Goal: Find contact information: Find contact information

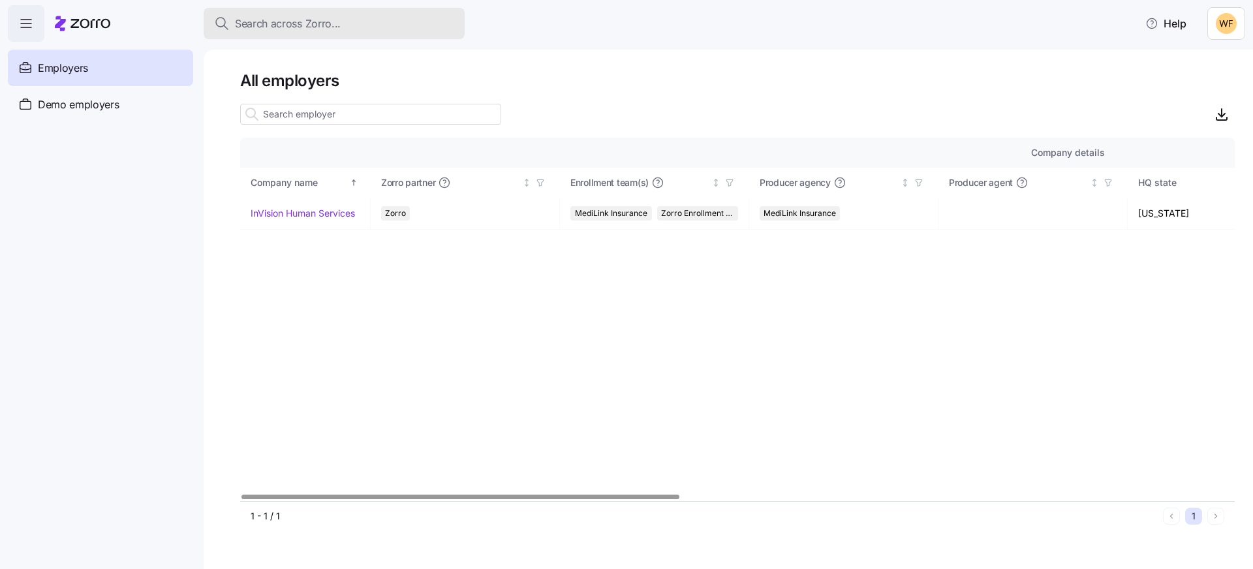
click at [311, 20] on span "Search across Zorro..." at bounding box center [288, 24] width 106 height 16
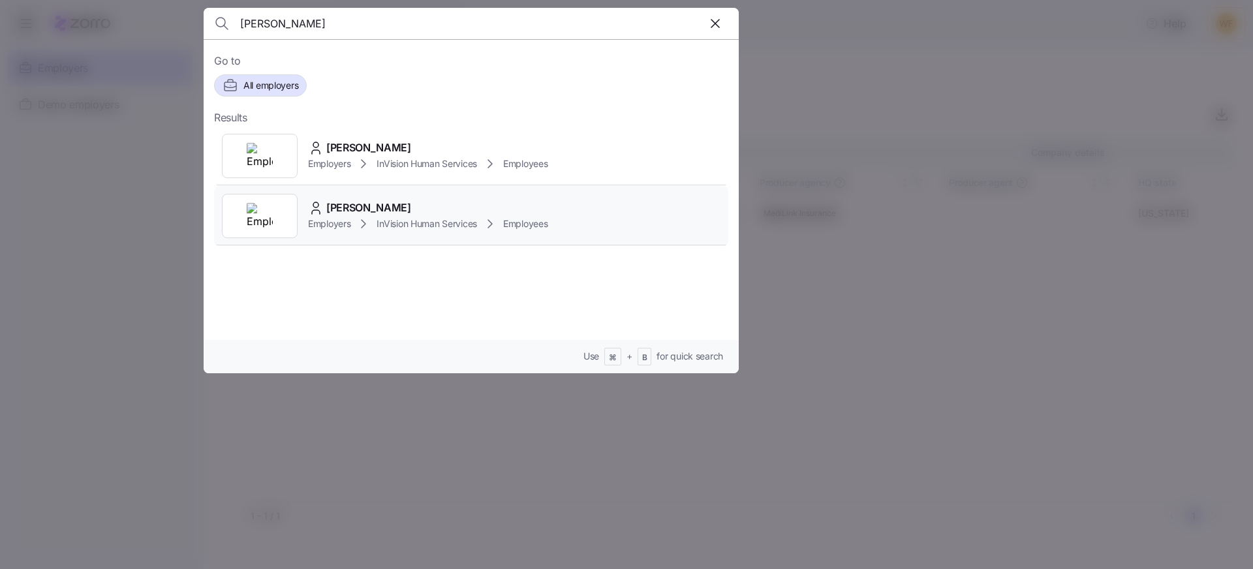
type input "[PERSON_NAME]"
click at [363, 227] on icon at bounding box center [363, 224] width 4 height 8
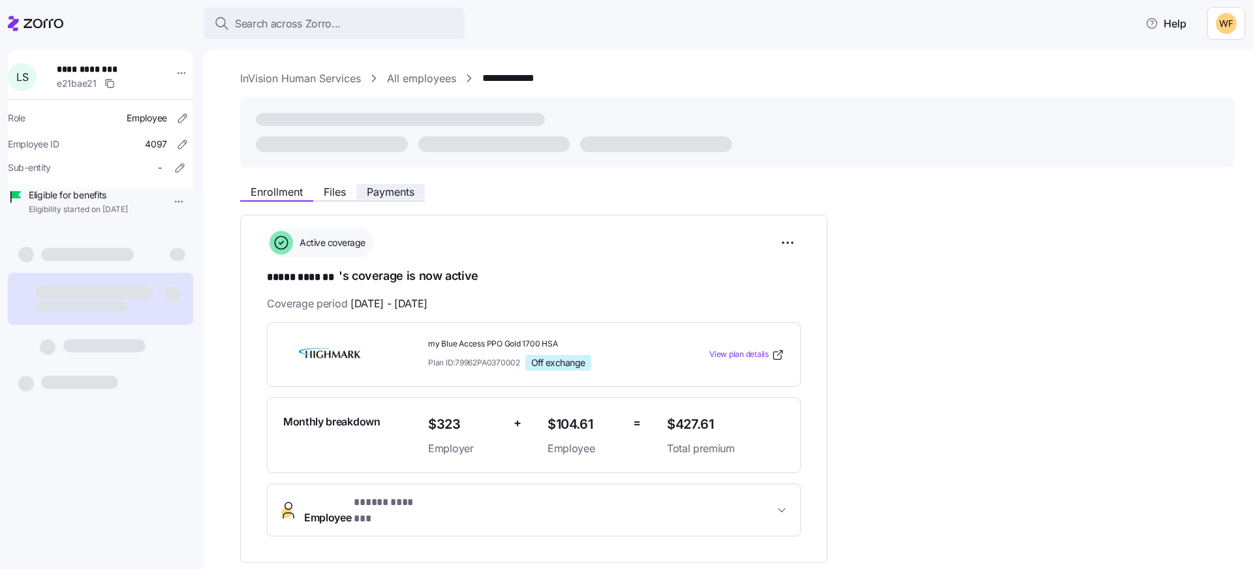
click at [388, 196] on span "Payments" at bounding box center [391, 192] width 48 height 10
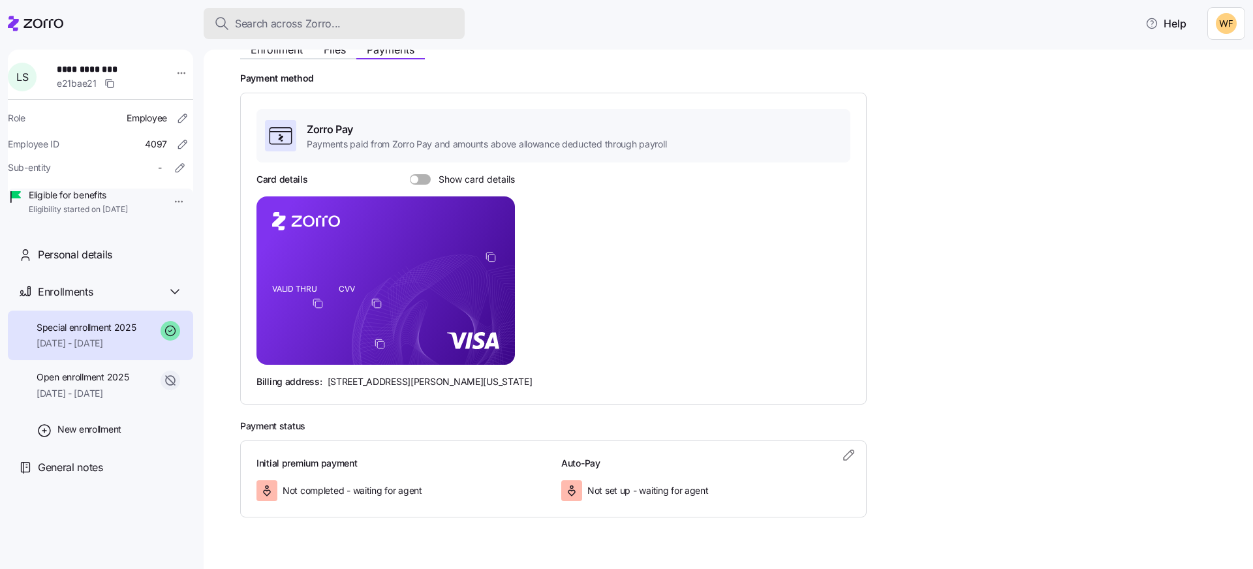
scroll to position [194, 0]
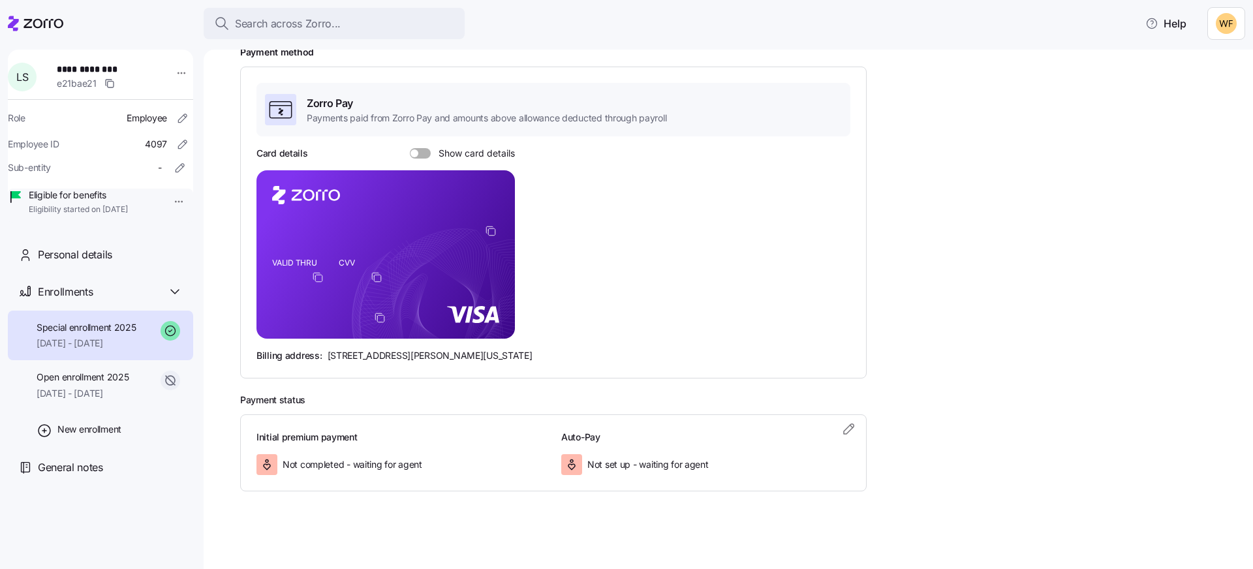
click at [490, 233] on icon "copy-to-clipboard" at bounding box center [491, 231] width 12 height 12
click at [491, 232] on icon "copy-to-clipboard" at bounding box center [491, 231] width 12 height 12
click at [422, 151] on span at bounding box center [424, 153] width 13 height 10
click at [410, 148] on input "Show card details" at bounding box center [410, 148] width 0 height 0
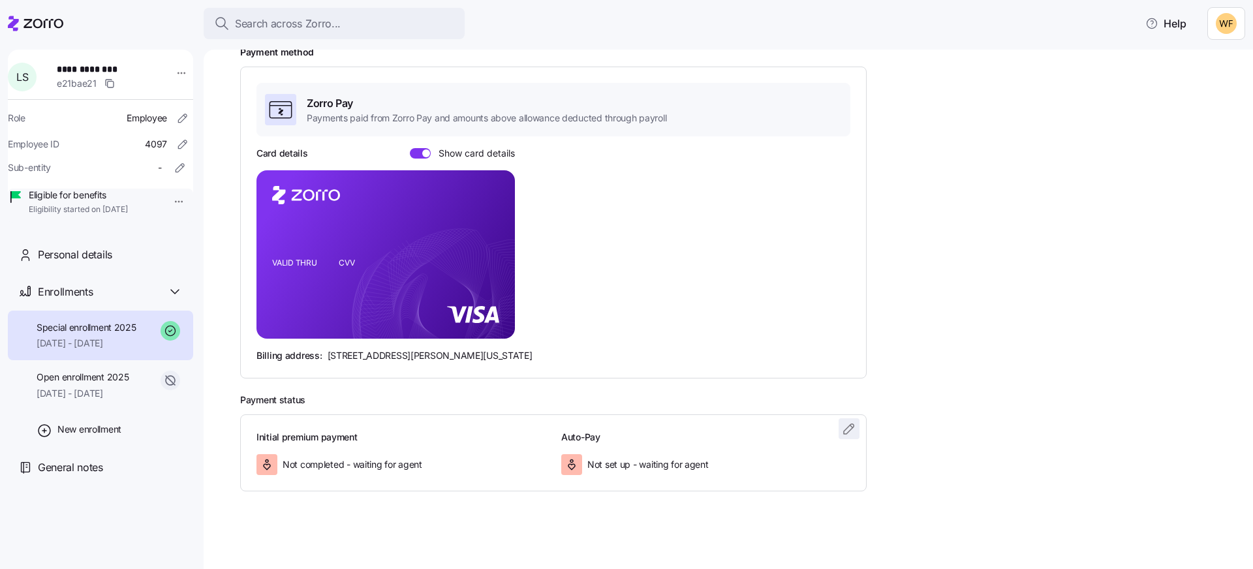
click at [854, 429] on icon "button" at bounding box center [849, 429] width 16 height 16
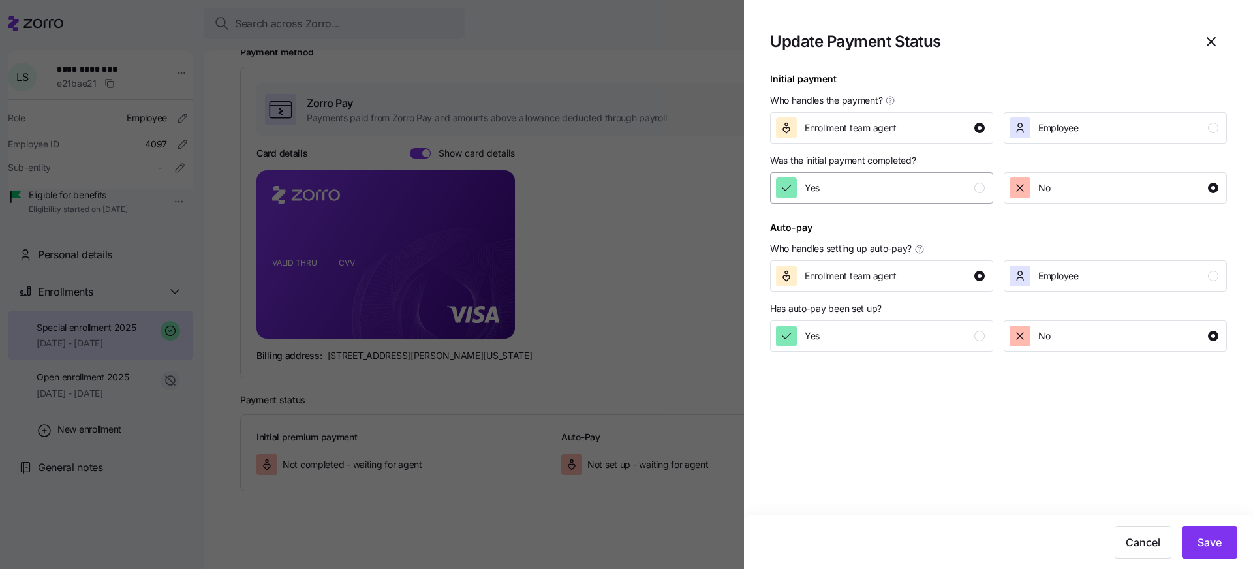
click at [980, 192] on div "button" at bounding box center [979, 188] width 10 height 10
click at [980, 338] on div "button" at bounding box center [979, 336] width 10 height 10
click at [1206, 539] on span "Save" at bounding box center [1209, 542] width 24 height 16
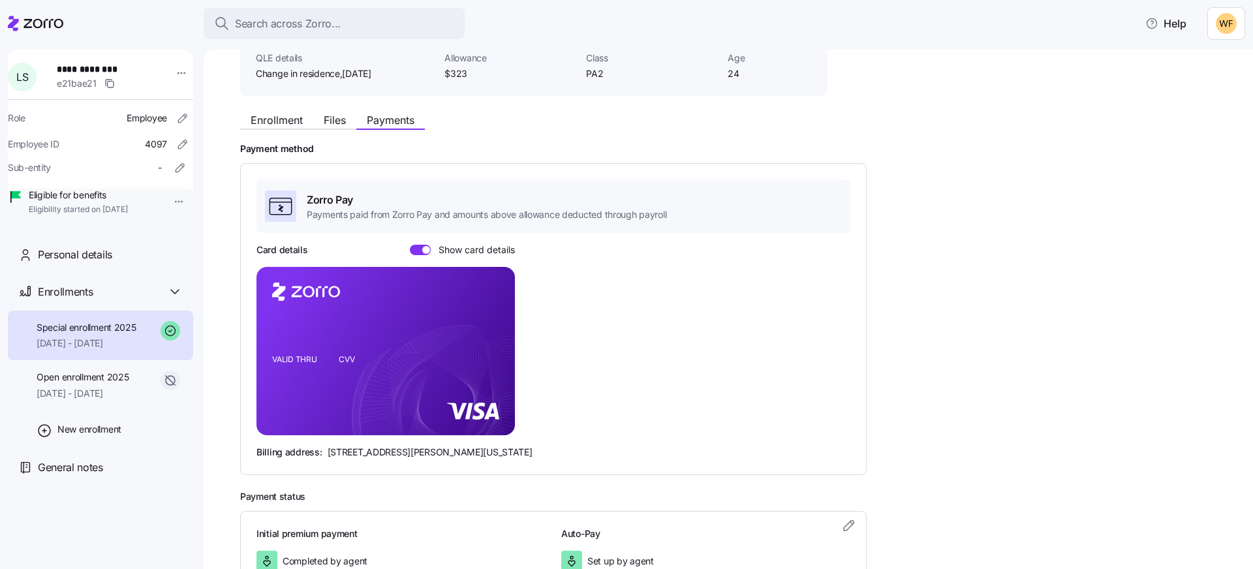
scroll to position [0, 0]
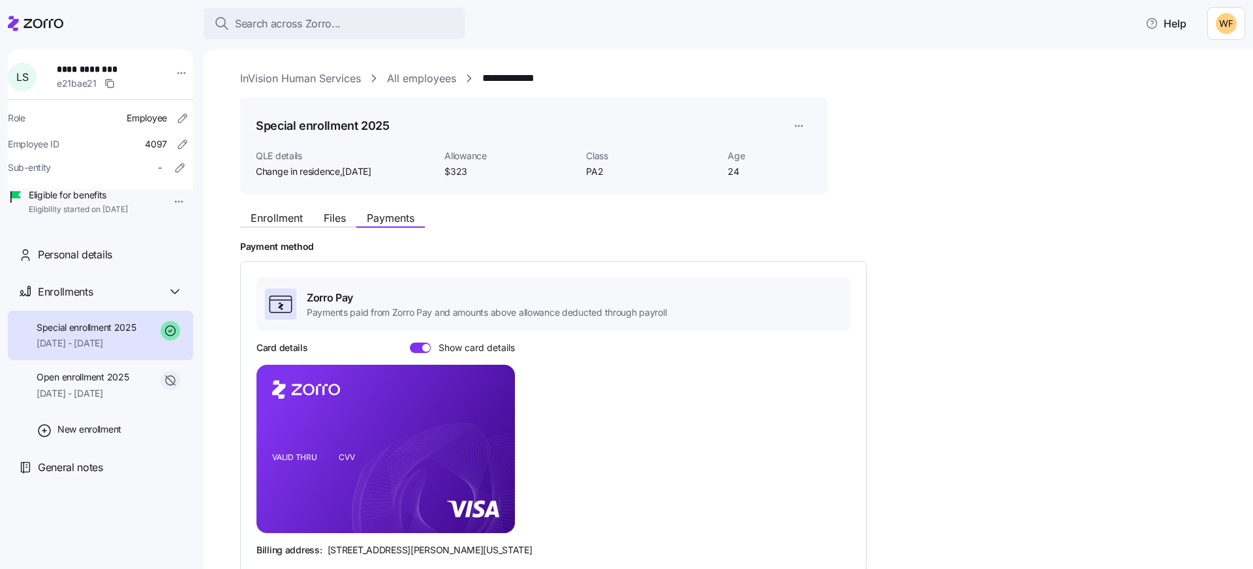
click at [280, 209] on div "Enrollment Files Payments" at bounding box center [533, 215] width 587 height 23
click at [279, 213] on span "Enrollment" at bounding box center [277, 218] width 52 height 10
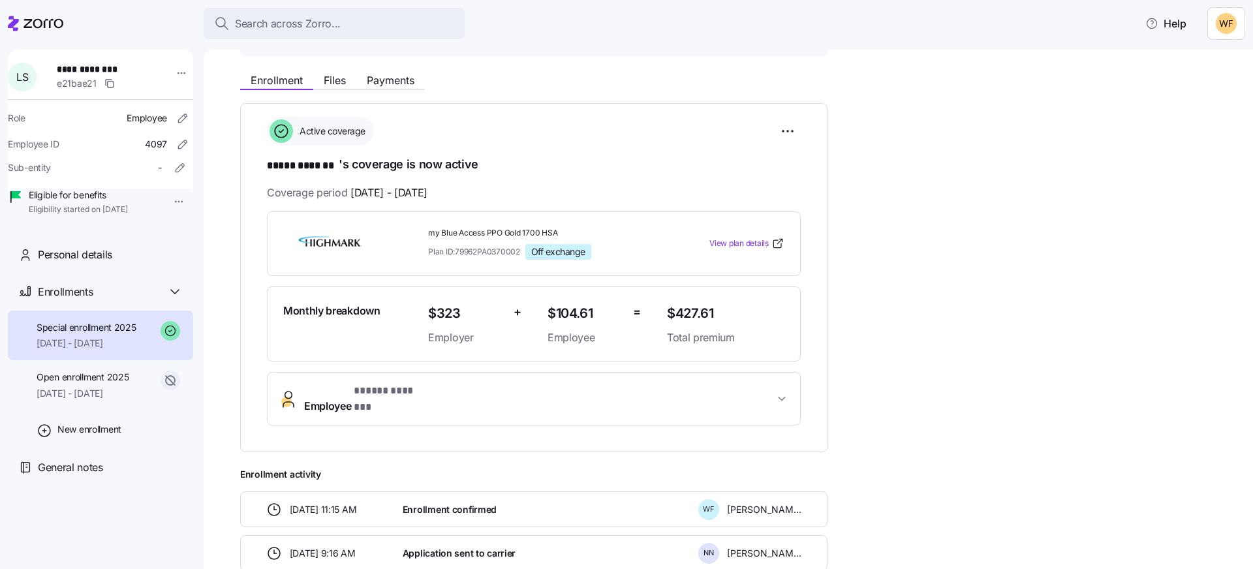
scroll to position [214, 0]
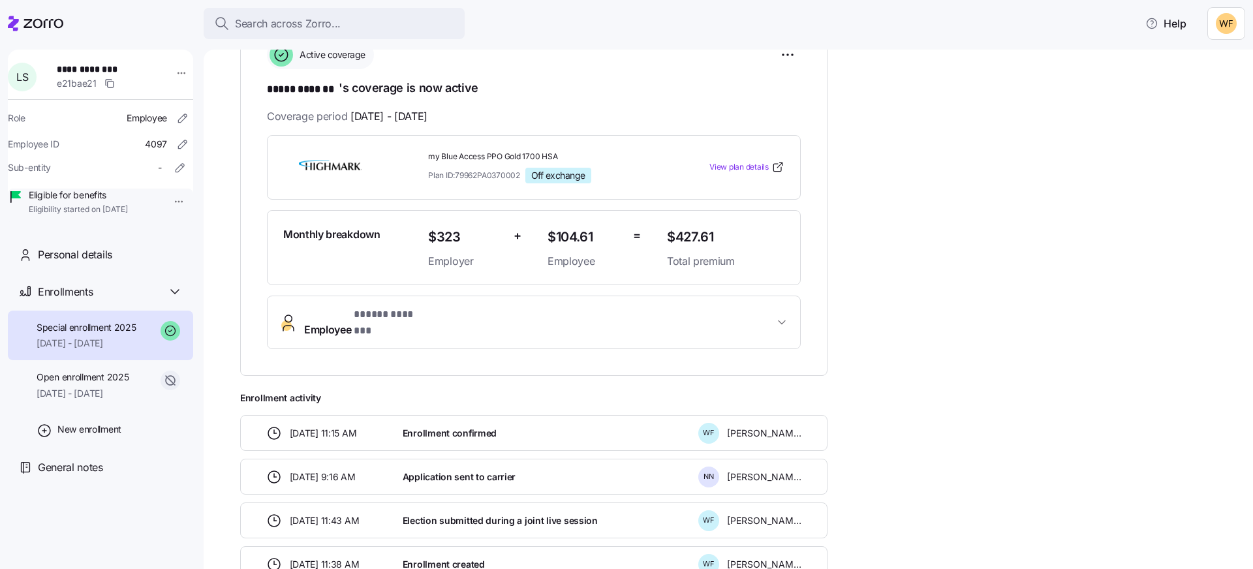
click at [753, 309] on span "Employee * ***** ******* *" at bounding box center [539, 322] width 470 height 31
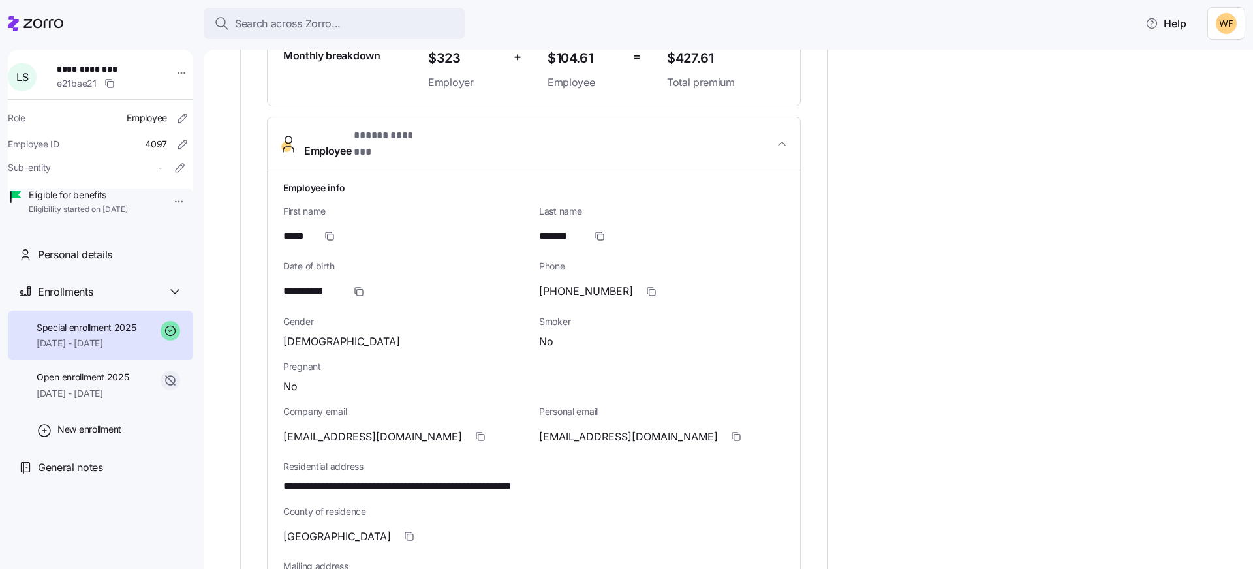
scroll to position [401, 0]
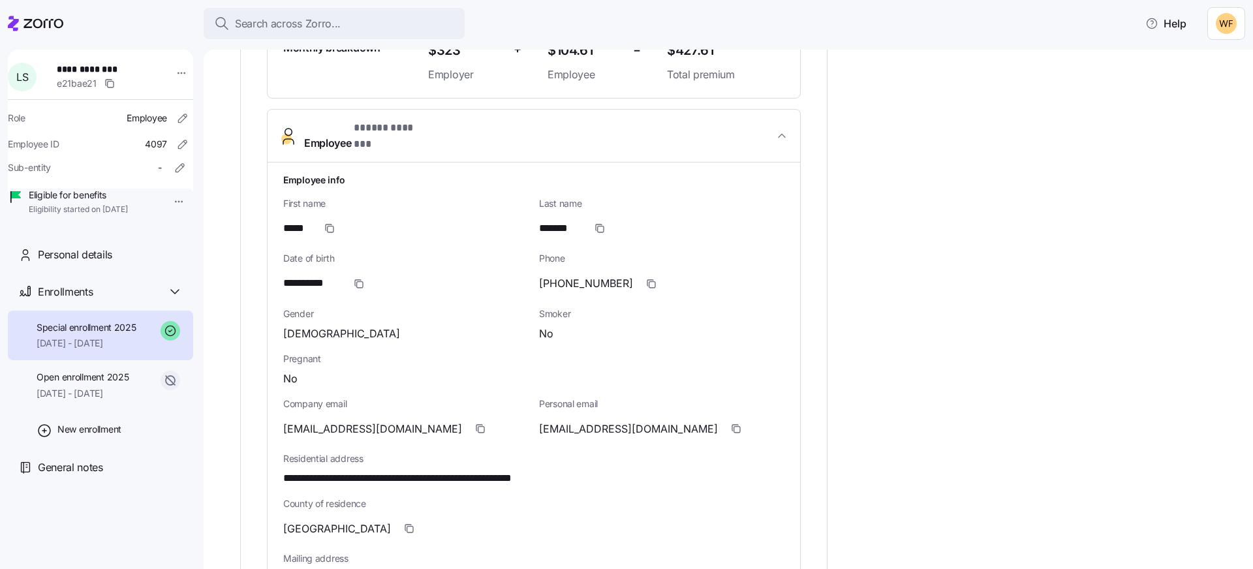
click at [956, 277] on div "**********" at bounding box center [737, 425] width 994 height 1242
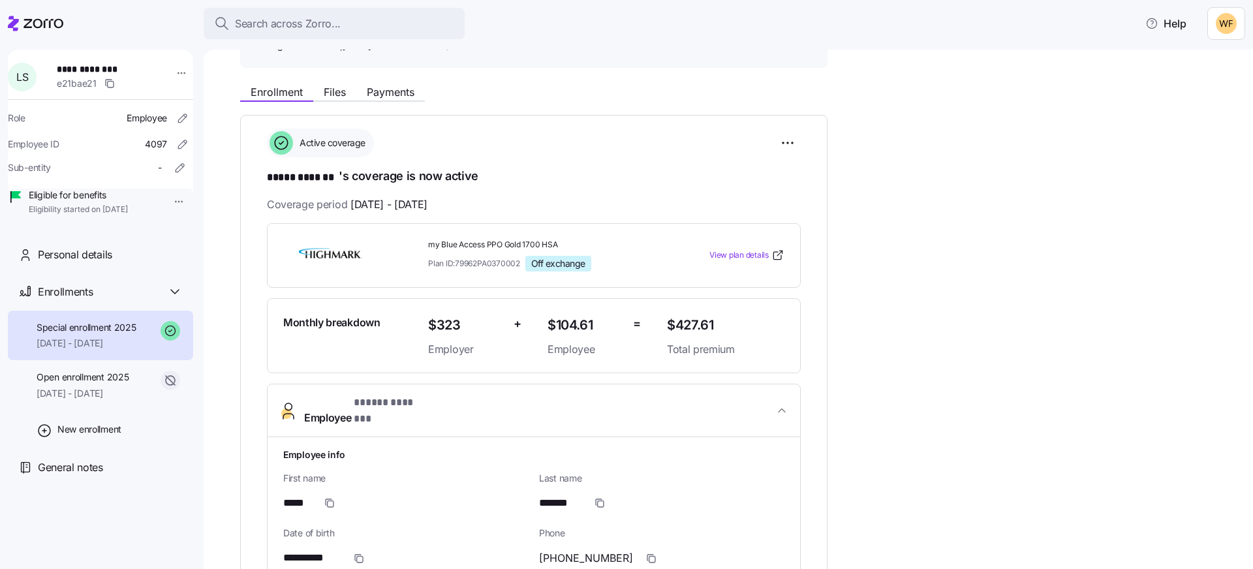
scroll to position [0, 0]
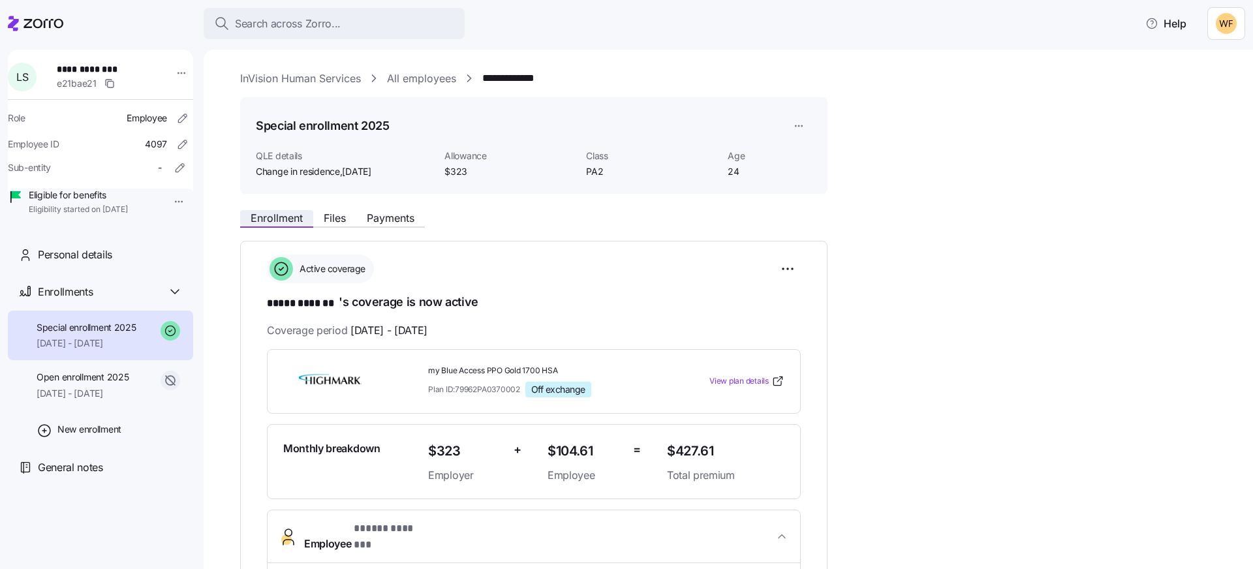
click at [286, 223] on span "Enrollment" at bounding box center [277, 218] width 52 height 10
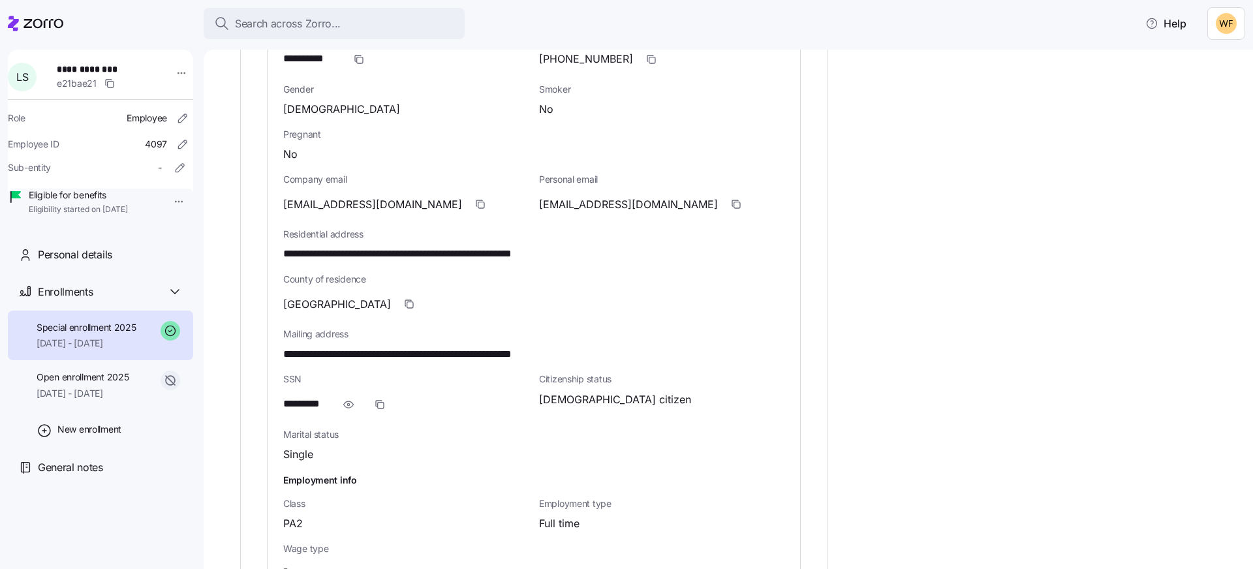
scroll to position [408, 0]
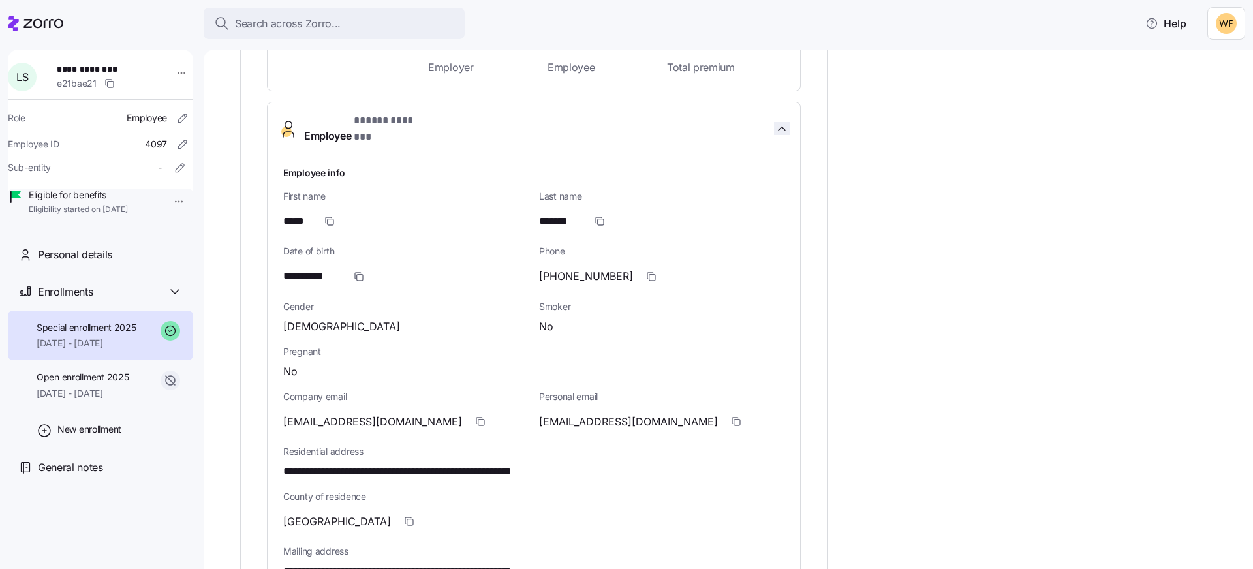
click at [785, 127] on icon "button" at bounding box center [781, 128] width 13 height 13
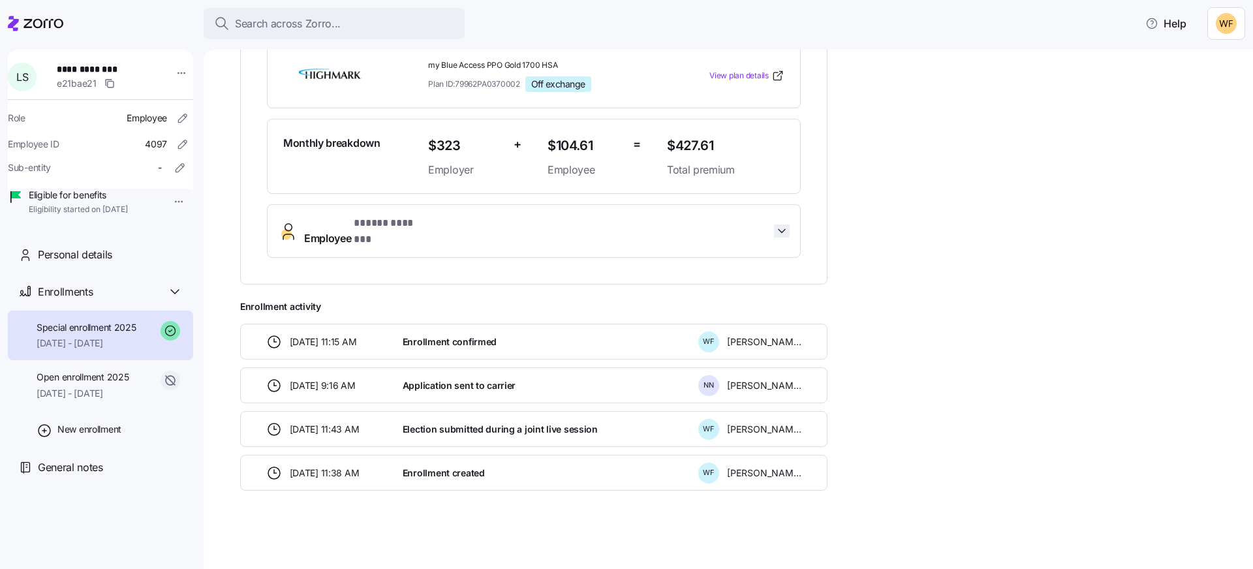
scroll to position [294, 0]
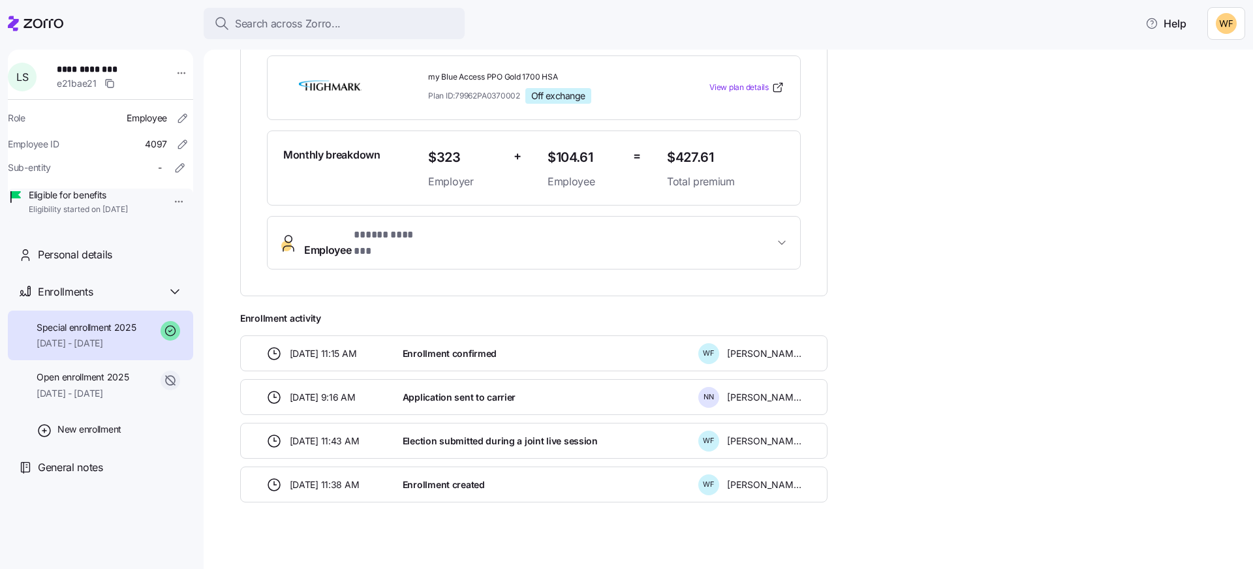
click at [483, 244] on span "Employee * ***** ******* *" at bounding box center [539, 242] width 470 height 31
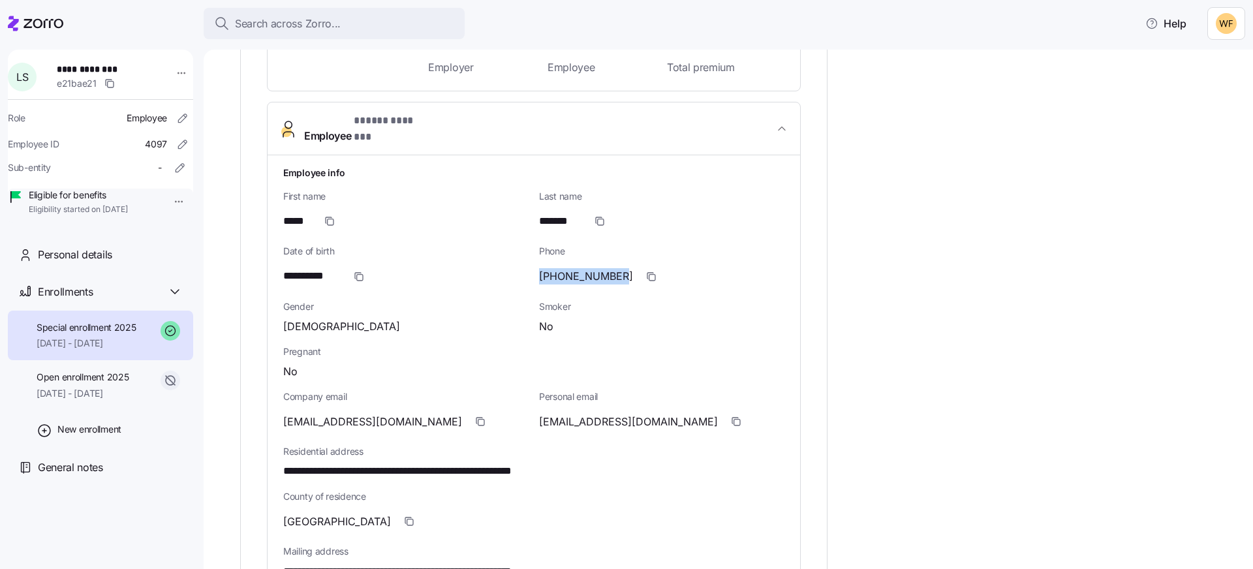
drag, startPoint x: 613, startPoint y: 265, endPoint x: 538, endPoint y: 266, distance: 75.7
click at [538, 266] on div "Phone [PHONE_NUMBER]" at bounding box center [662, 266] width 256 height 55
copy span "[PHONE_NUMBER]"
click at [606, 268] on span "[PHONE_NUMBER]" at bounding box center [586, 276] width 94 height 16
drag, startPoint x: 614, startPoint y: 264, endPoint x: 540, endPoint y: 267, distance: 74.5
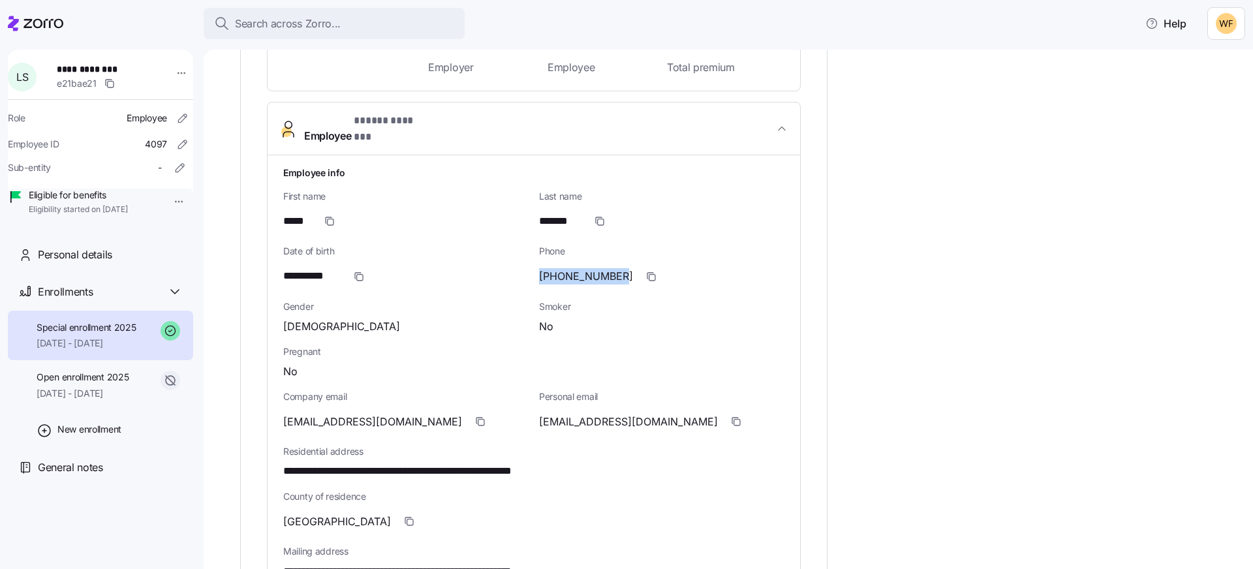
click at [540, 267] on div "[PHONE_NUMBER]" at bounding box center [661, 277] width 245 height 26
copy span "[PHONE_NUMBER]"
click at [615, 266] on div "[PHONE_NUMBER]" at bounding box center [661, 277] width 245 height 26
drag, startPoint x: 614, startPoint y: 266, endPoint x: 539, endPoint y: 268, distance: 75.1
click at [539, 268] on div "[PHONE_NUMBER]" at bounding box center [661, 277] width 245 height 26
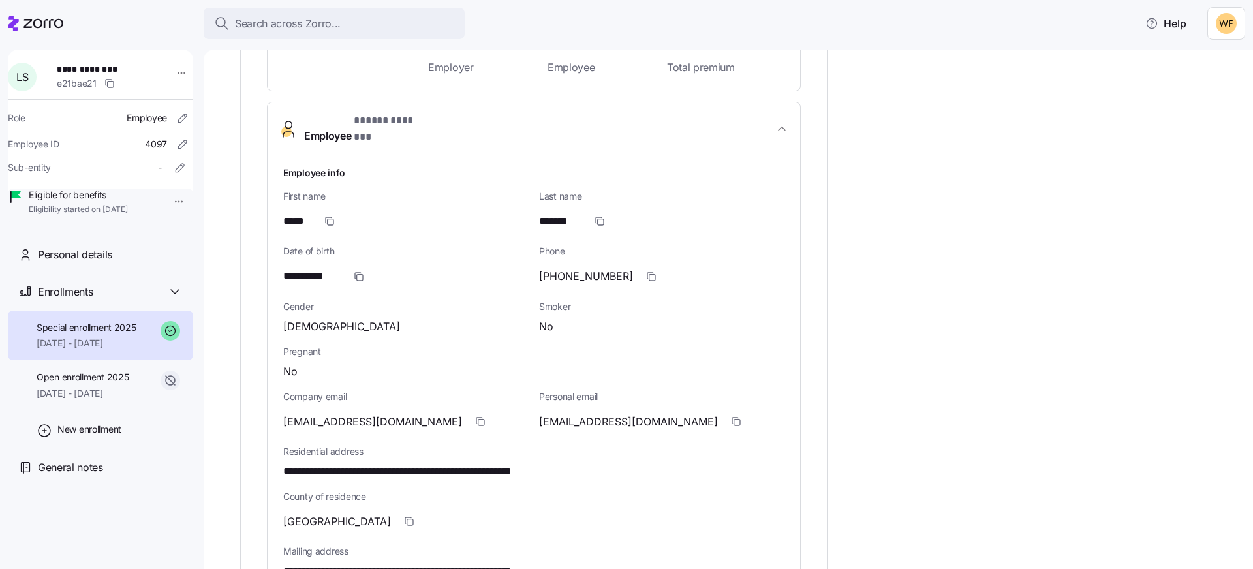
click at [989, 299] on div "**********" at bounding box center [737, 417] width 994 height 1242
